Goal: Find specific page/section: Find specific page/section

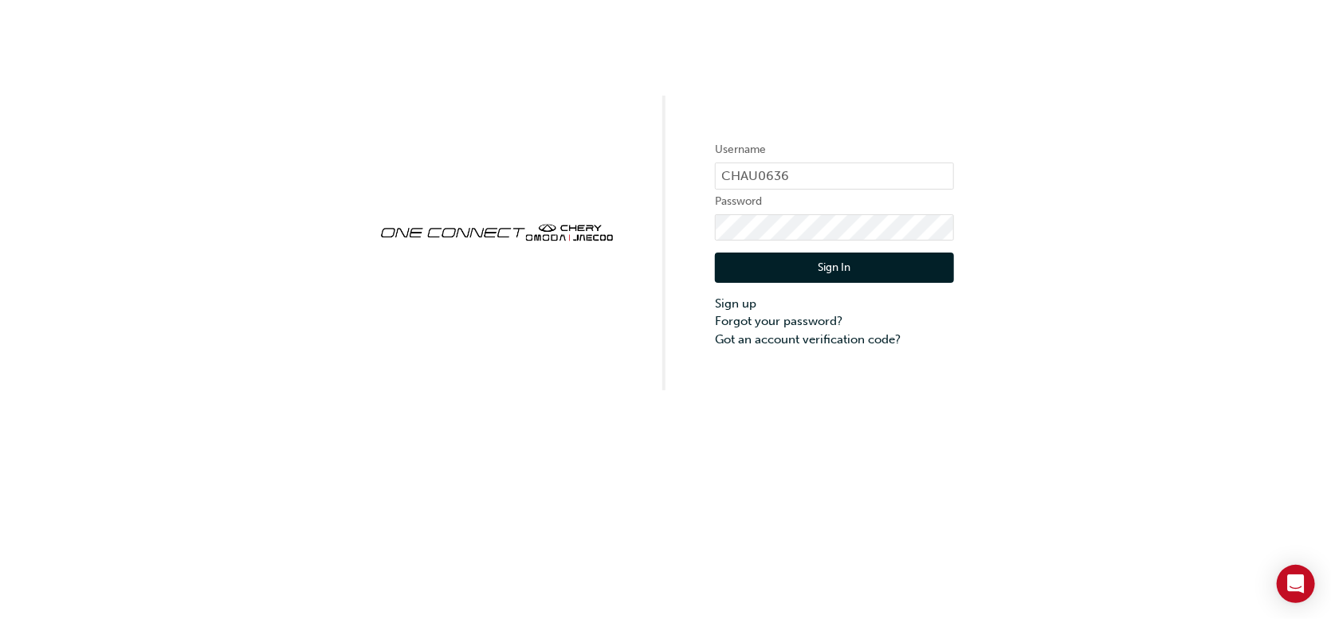
click at [801, 261] on button "Sign In" at bounding box center [834, 268] width 239 height 30
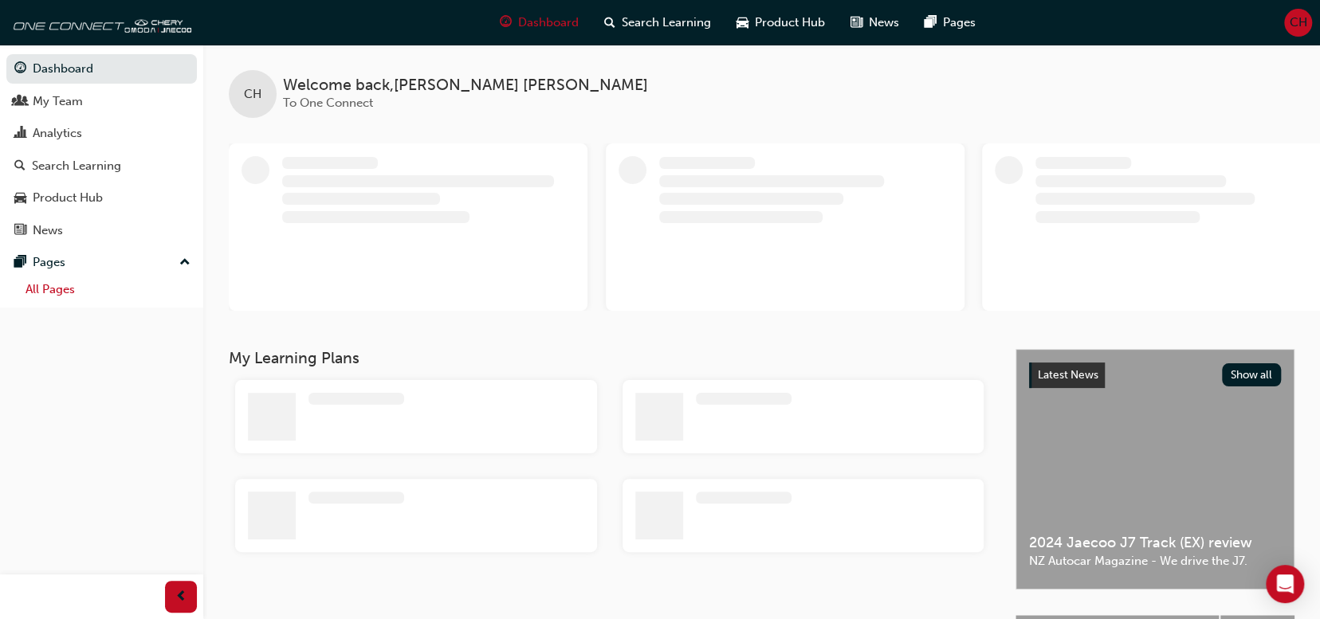
click at [37, 297] on link "All Pages" at bounding box center [108, 289] width 178 height 25
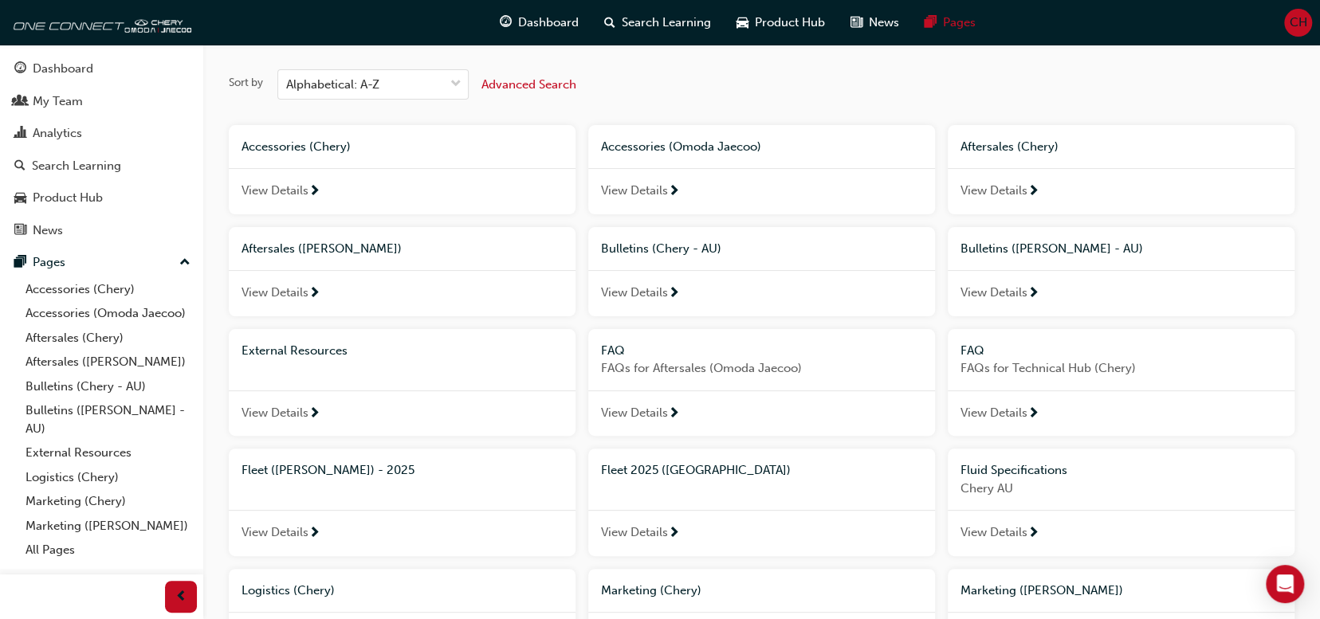
scroll to position [80, 0]
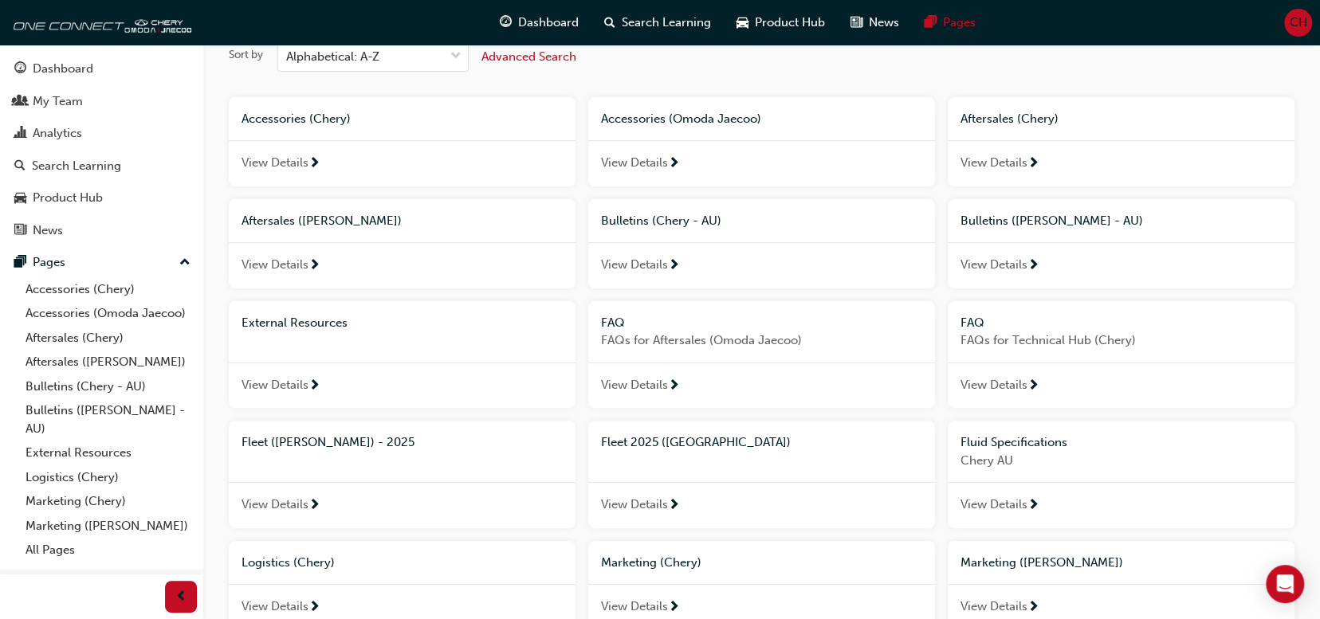
click at [637, 505] on span "View Details" at bounding box center [634, 505] width 67 height 18
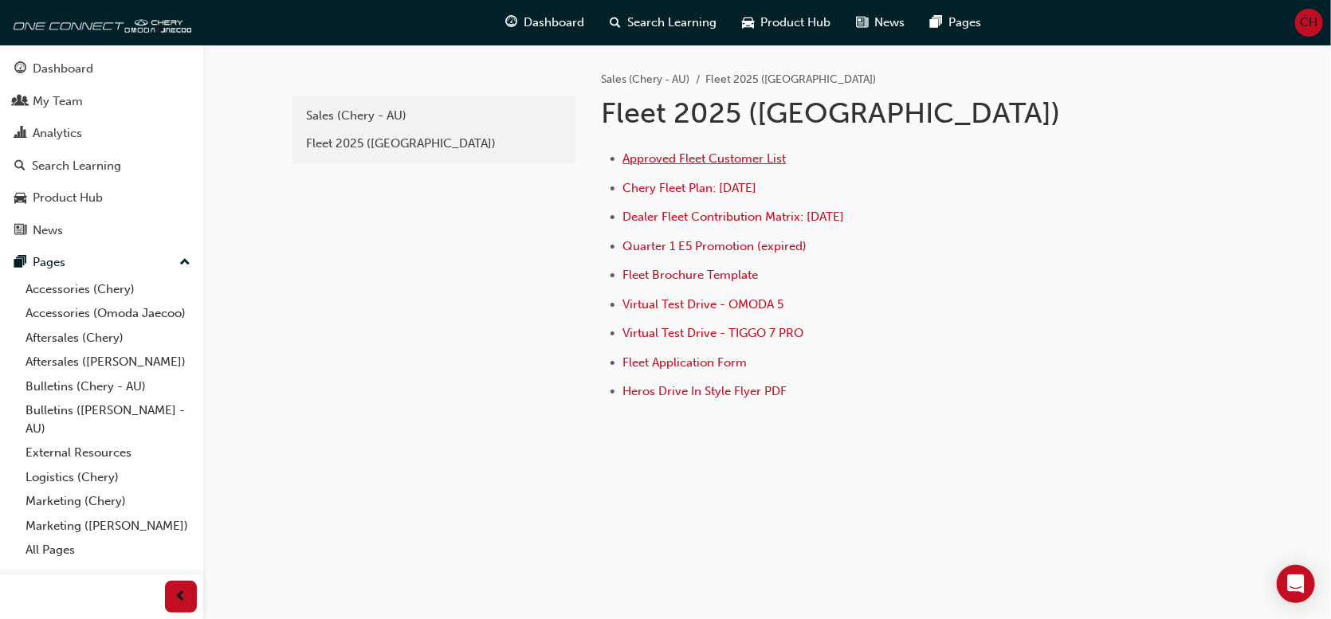
click at [702, 155] on span "Approved Fleet Customer List" at bounding box center [704, 158] width 163 height 14
